Goal: Transaction & Acquisition: Download file/media

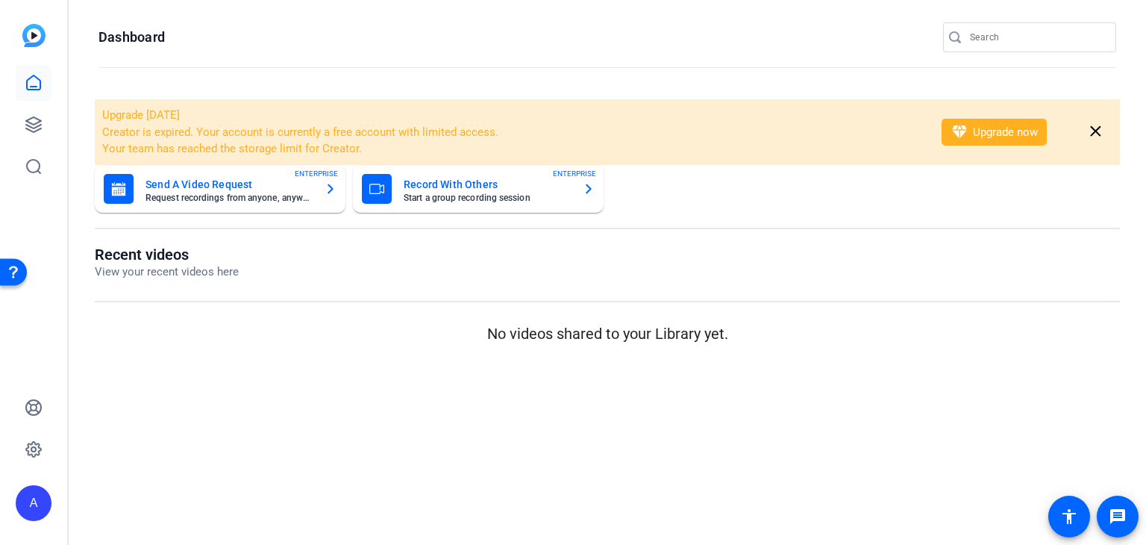
click at [1007, 40] on input "Search" at bounding box center [1037, 37] width 134 height 18
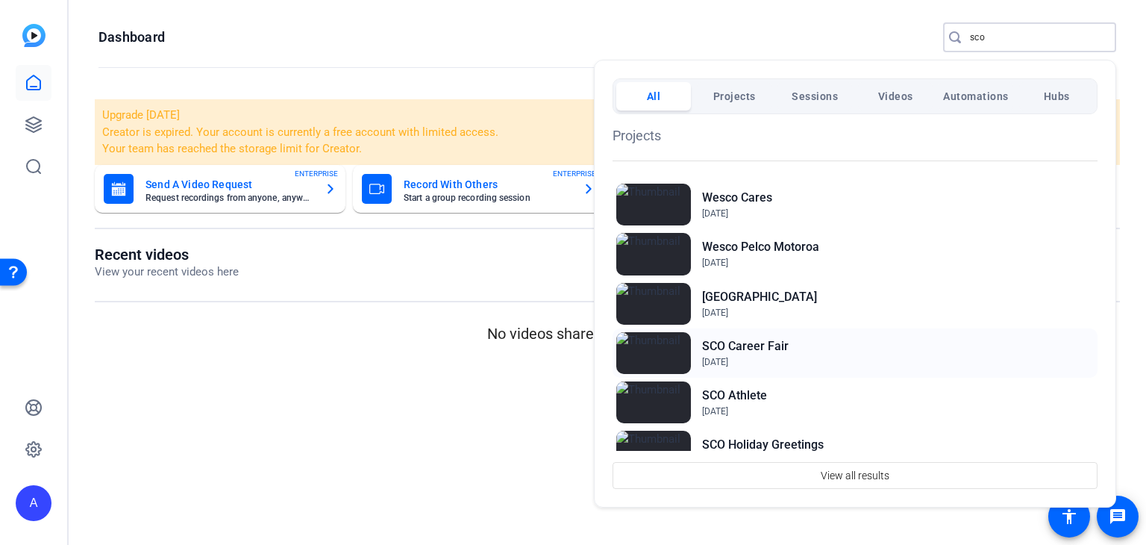
type input "sco"
click at [752, 351] on h2 "SCO Career Fair" at bounding box center [745, 346] width 87 height 18
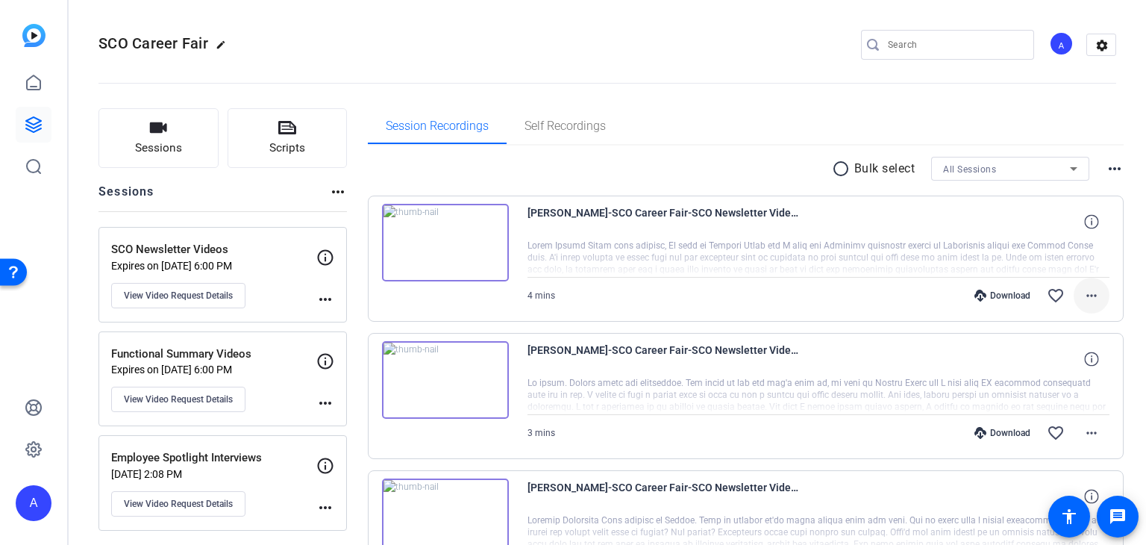
click at [1086, 293] on mat-icon "more_horiz" at bounding box center [1092, 296] width 18 height 18
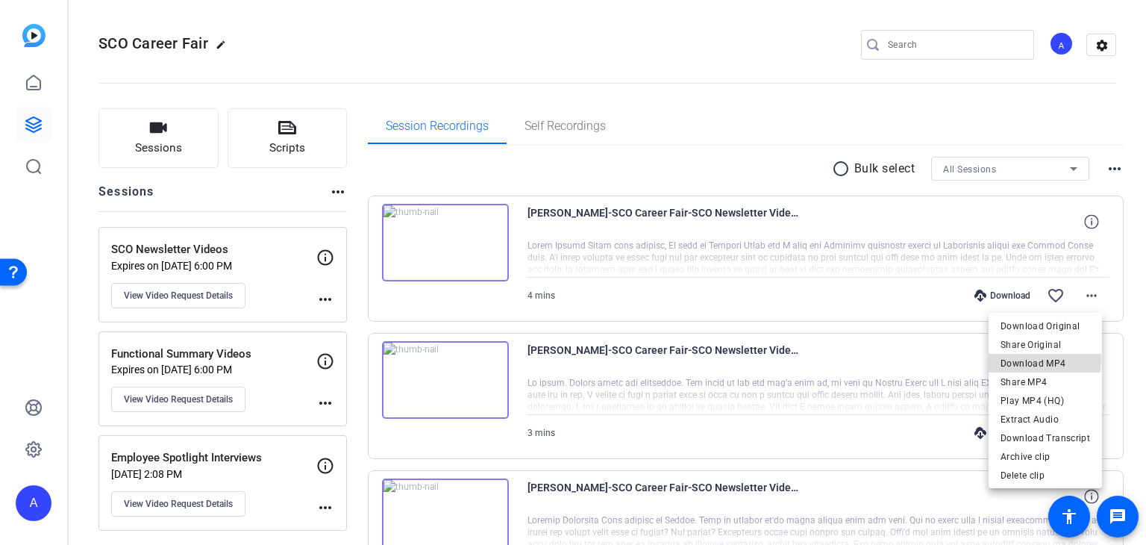
click at [1025, 358] on span "Download MP4" at bounding box center [1046, 363] width 90 height 18
